Goal: Transaction & Acquisition: Purchase product/service

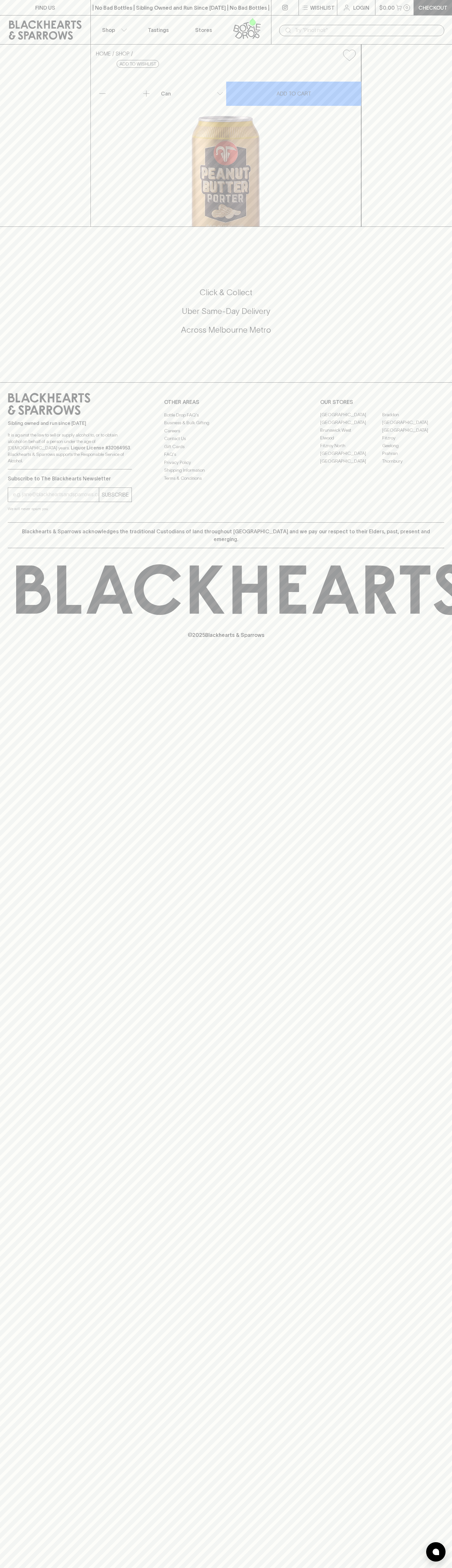
click at [169, 15] on div "| No Bad Bottles | Sibling Owned and Run Since [DATE] | No Bad Bottles | Siblin…" at bounding box center [180, 7] width 181 height 15
click at [423, 493] on div "FIND US | No Bad Bottles | Sibling Owned and Run Since [DATE] | No Bad Bottles …" at bounding box center [226, 784] width 452 height 1568
click at [205, 1567] on html "FIND US | No Bad Bottles | Sibling Owned and Run Since [DATE] | No Bad Bottles …" at bounding box center [226, 784] width 452 height 1568
click at [12, 1371] on div "FIND US | No Bad Bottles | Sibling Owned and Run Since [DATE] | No Bad Bottles …" at bounding box center [226, 784] width 452 height 1568
